Goal: Transaction & Acquisition: Purchase product/service

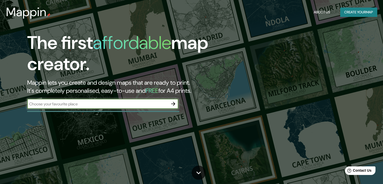
drag, startPoint x: 81, startPoint y: 104, endPoint x: 79, endPoint y: 105, distance: 2.9
click at [79, 104] on input "text" at bounding box center [97, 104] width 141 height 6
type input "mexico"
click at [173, 104] on icon "button" at bounding box center [173, 104] width 6 height 6
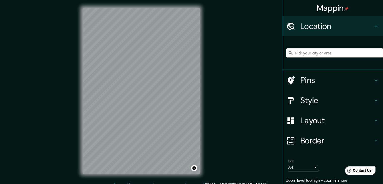
click at [319, 99] on h4 "Style" at bounding box center [337, 100] width 73 height 10
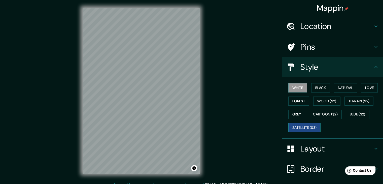
click at [295, 125] on button "Satellite ($3)" at bounding box center [305, 127] width 32 height 9
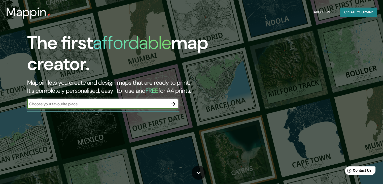
drag, startPoint x: 81, startPoint y: 116, endPoint x: 152, endPoint y: 100, distance: 73.1
